Goal: Task Accomplishment & Management: Manage account settings

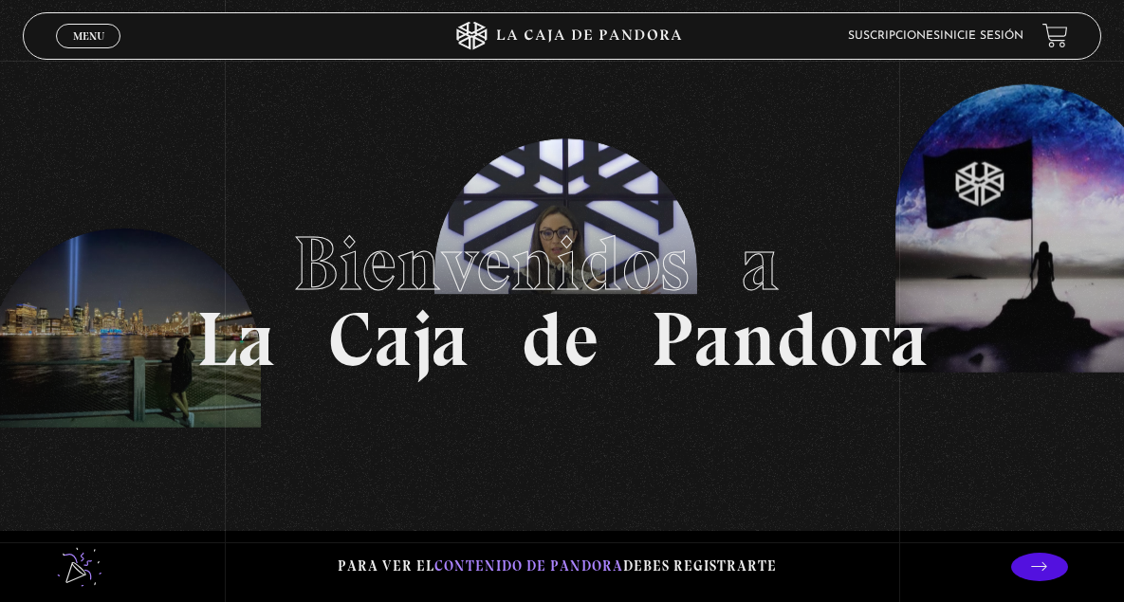
click at [84, 38] on span "Menu" at bounding box center [88, 35] width 31 height 11
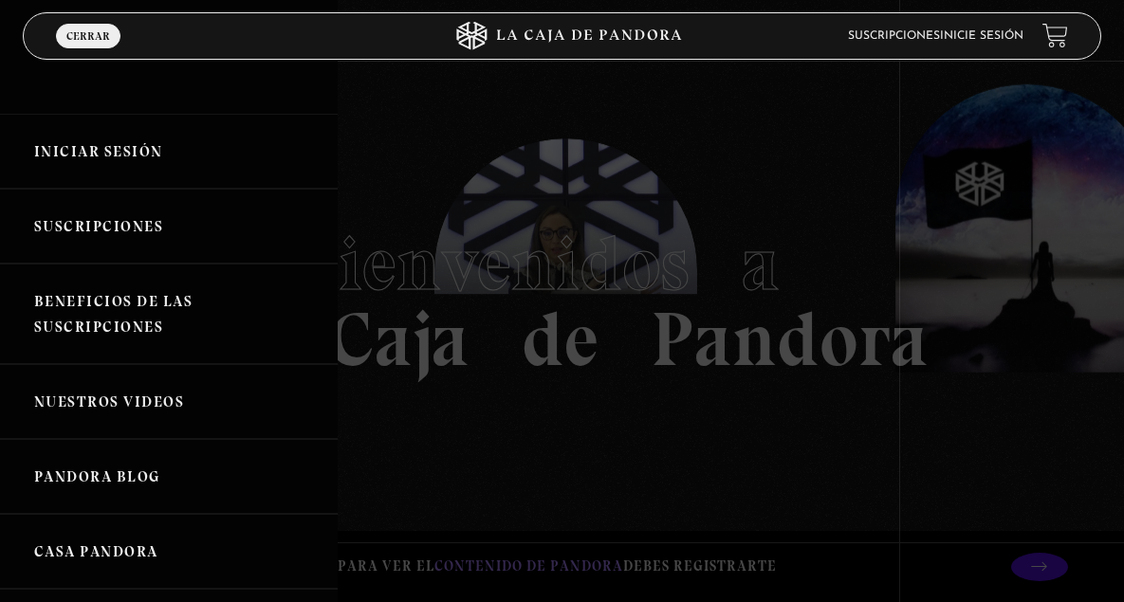
click at [1016, 41] on link "Inicie sesión" at bounding box center [981, 35] width 83 height 11
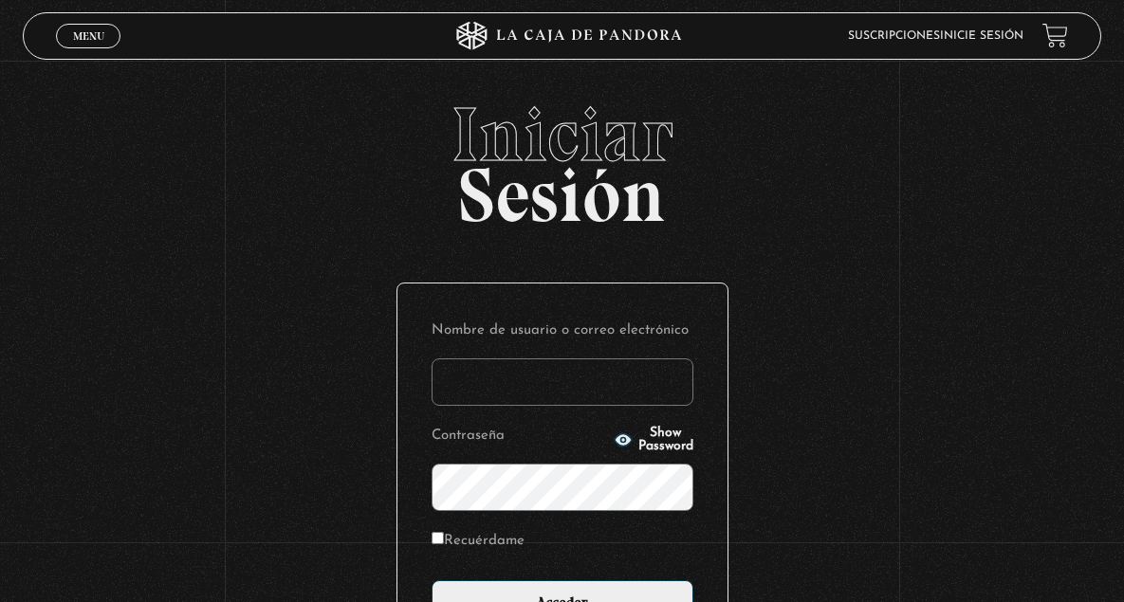
scroll to position [220, 0]
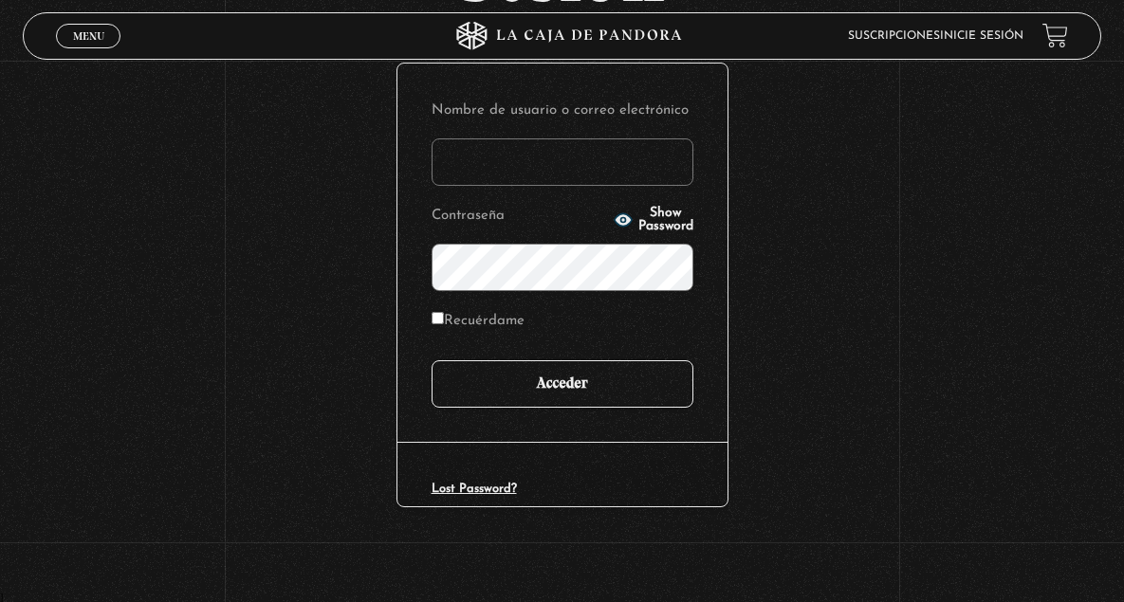
type input "picsfhr@gmail.com"
click at [614, 384] on input "Acceder" at bounding box center [563, 383] width 262 height 47
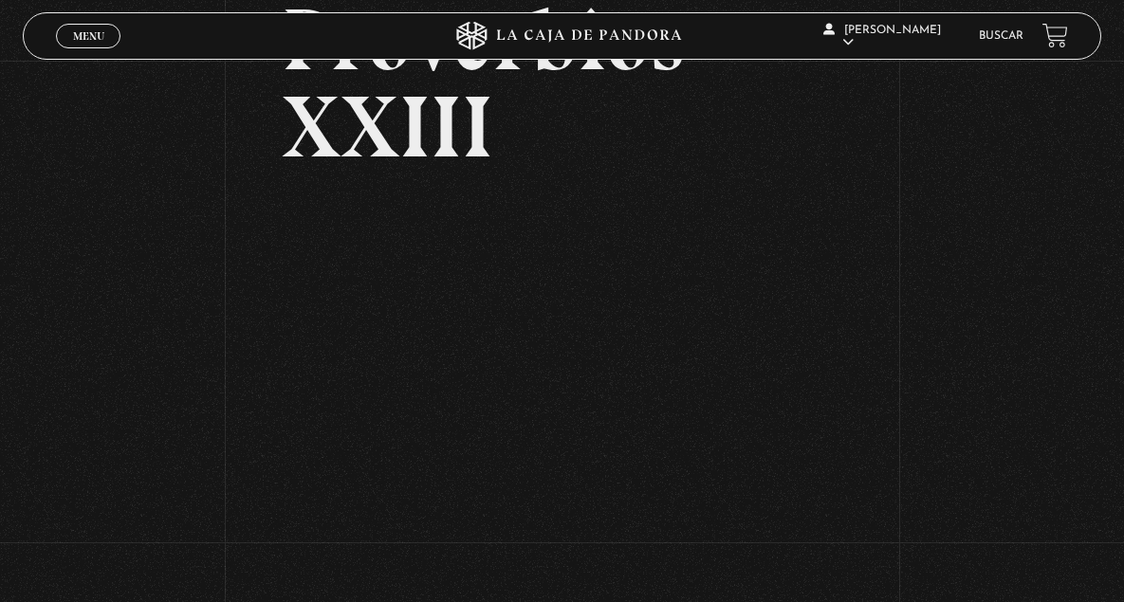
scroll to position [298, 0]
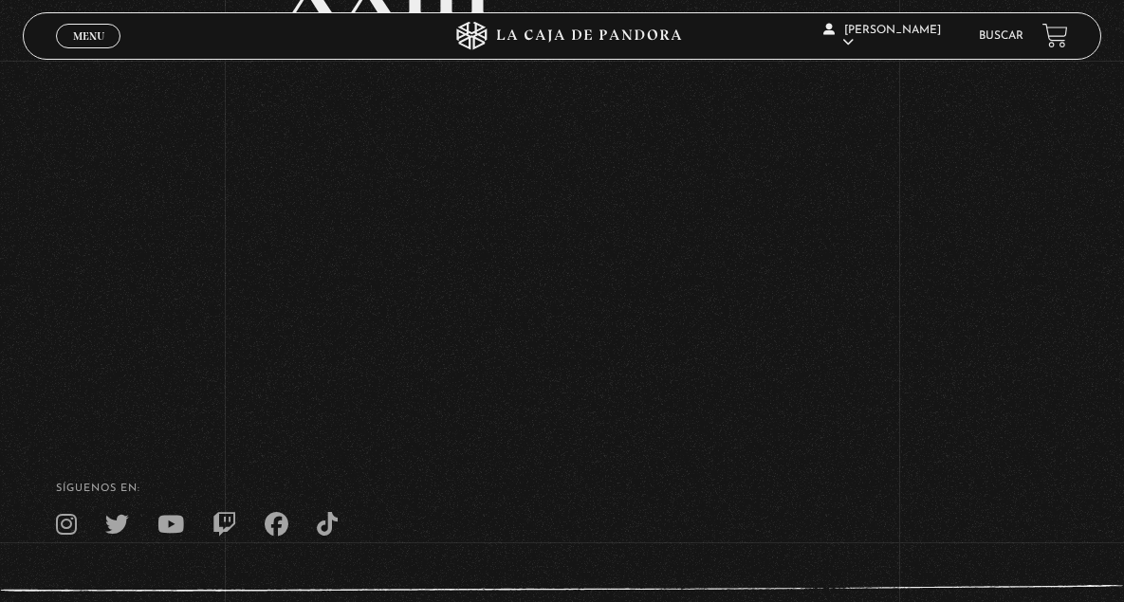
click at [91, 36] on span "Menu" at bounding box center [88, 35] width 31 height 11
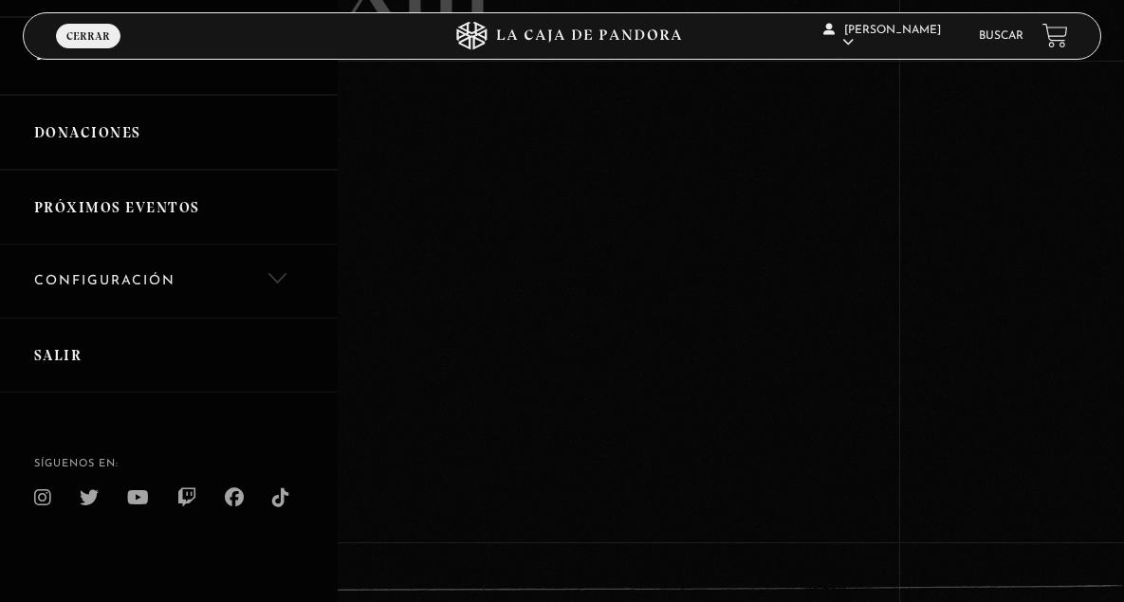
scroll to position [494, 0]
click at [74, 338] on link "Salir" at bounding box center [169, 355] width 338 height 75
click at [73, 357] on link "Salir" at bounding box center [169, 355] width 338 height 75
